Goal: Information Seeking & Learning: Learn about a topic

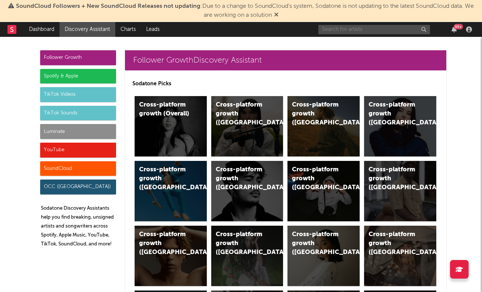
click at [355, 33] on input "text" at bounding box center [374, 29] width 112 height 9
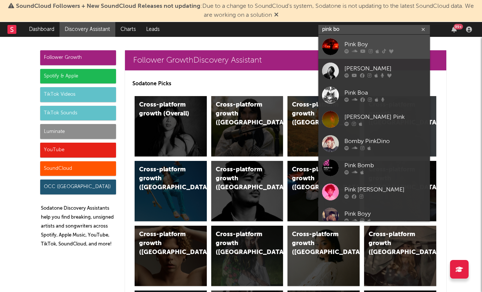
type input "pink bo"
click at [399, 46] on div "Pink Boy" at bounding box center [385, 44] width 82 height 9
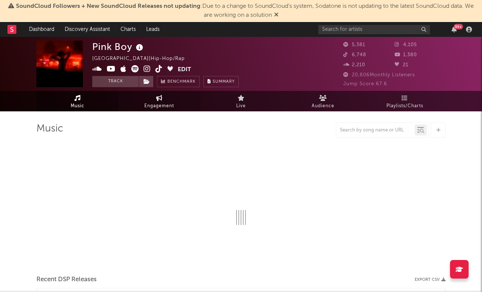
select select "6m"
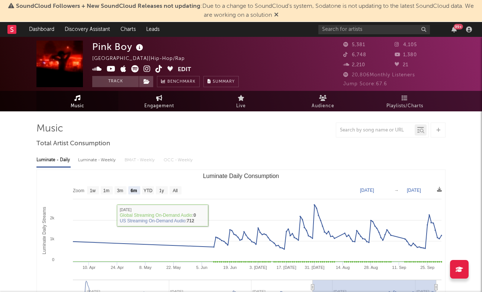
click at [163, 103] on span "Engagement" at bounding box center [159, 106] width 30 height 9
select select "1w"
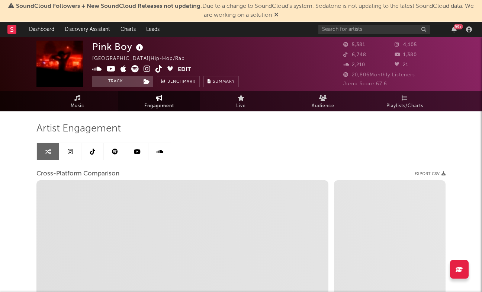
click at [74, 148] on link at bounding box center [70, 151] width 22 height 17
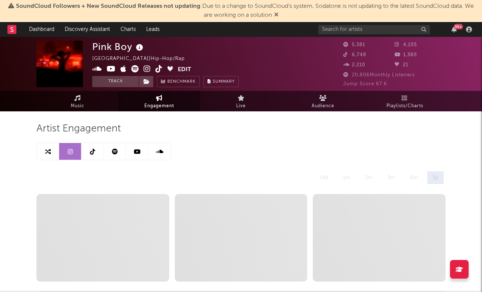
select select "6m"
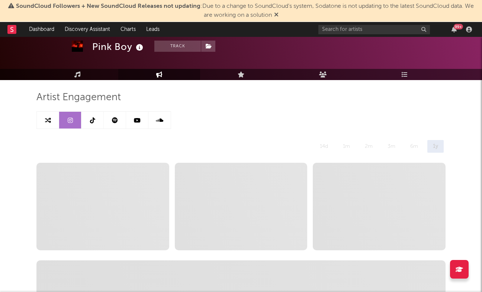
scroll to position [20, 0]
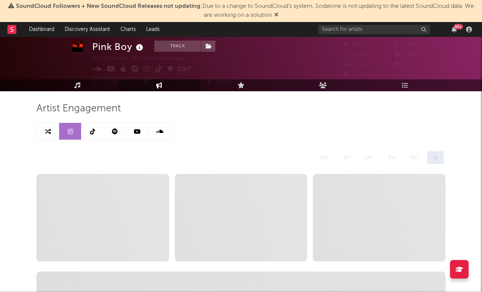
click at [278, 16] on icon at bounding box center [276, 15] width 4 height 6
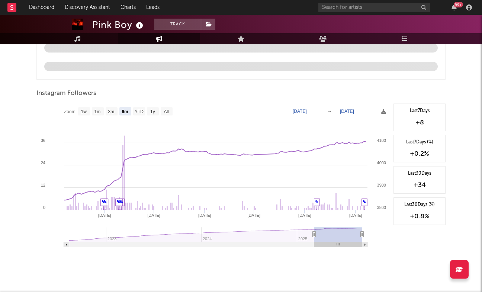
scroll to position [805, 0]
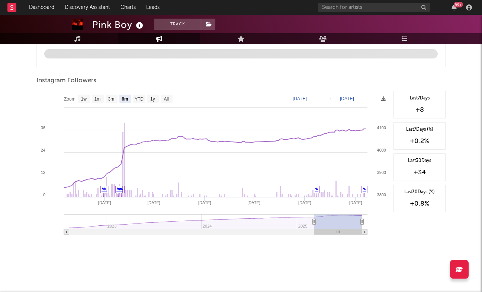
click at [307, 99] on text "[DATE]" at bounding box center [300, 98] width 14 height 5
click at [314, 97] on input "[DATE]" at bounding box center [303, 98] width 35 height 7
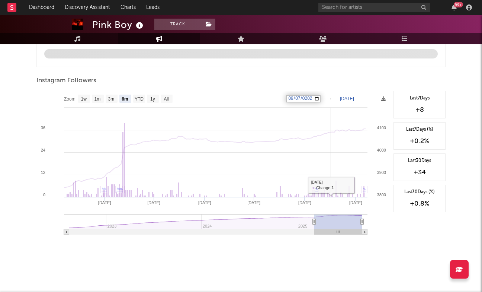
type input "[DATE]"
select select "1y"
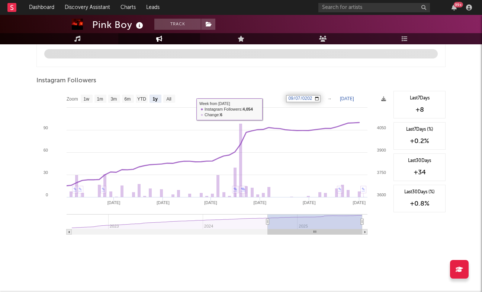
click at [223, 96] on rect at bounding box center [212, 165] width 353 height 149
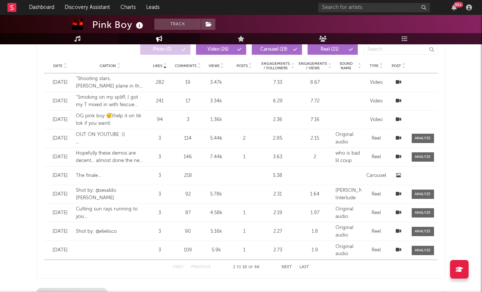
scroll to position [0, 0]
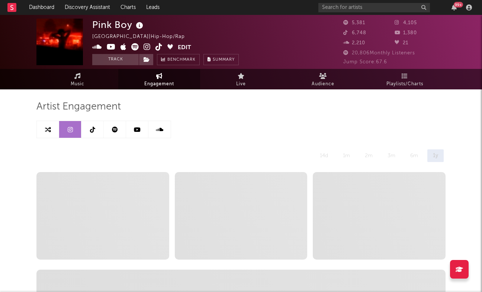
click at [94, 132] on icon at bounding box center [92, 129] width 5 height 6
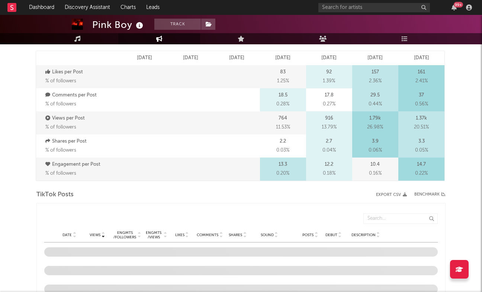
select select "1w"
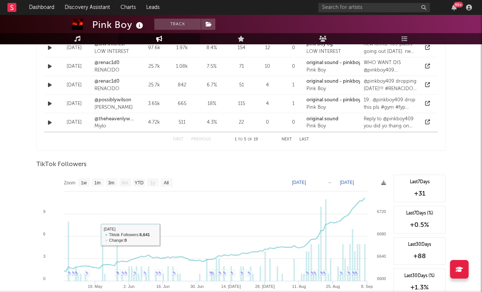
scroll to position [606, 0]
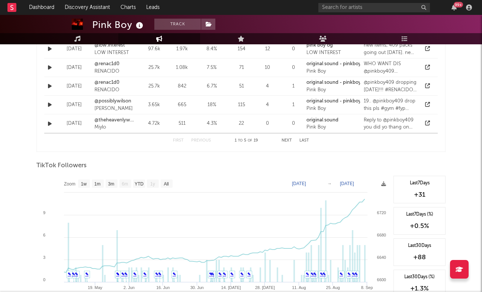
click at [297, 182] on text "[DATE]" at bounding box center [299, 183] width 14 height 5
type input "[DATE]"
click at [322, 173] on div at bounding box center [240, 174] width 409 height 4
click at [297, 185] on text "[DATE]" at bounding box center [299, 183] width 14 height 5
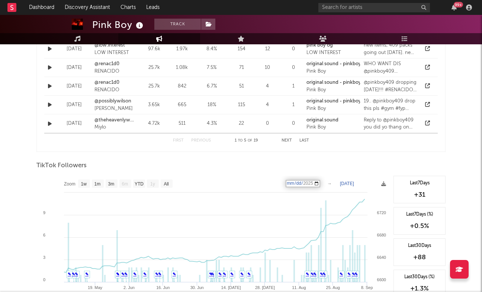
type input "[DATE]"
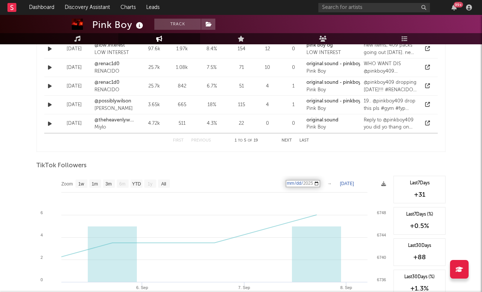
click at [312, 182] on input "[DATE]" at bounding box center [303, 183] width 35 height 7
click at [318, 182] on input "[DATE]" at bounding box center [303, 183] width 35 height 7
click at [314, 182] on input "[DATE]" at bounding box center [303, 183] width 35 height 7
click at [320, 183] on input "[DATE]" at bounding box center [303, 183] width 35 height 7
type input "[DATE]"
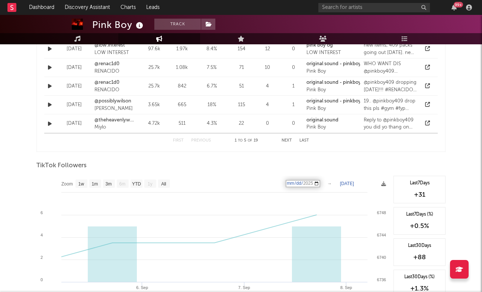
click at [356, 164] on div "TikTok Followers" at bounding box center [240, 165] width 409 height 13
click at [108, 186] on g "3m" at bounding box center [109, 183] width 12 height 8
select select "3m"
type input "[DATE]"
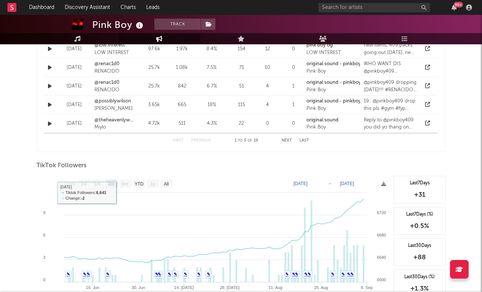
click at [131, 185] on rect at bounding box center [125, 183] width 12 height 8
